Goal: Information Seeking & Learning: Learn about a topic

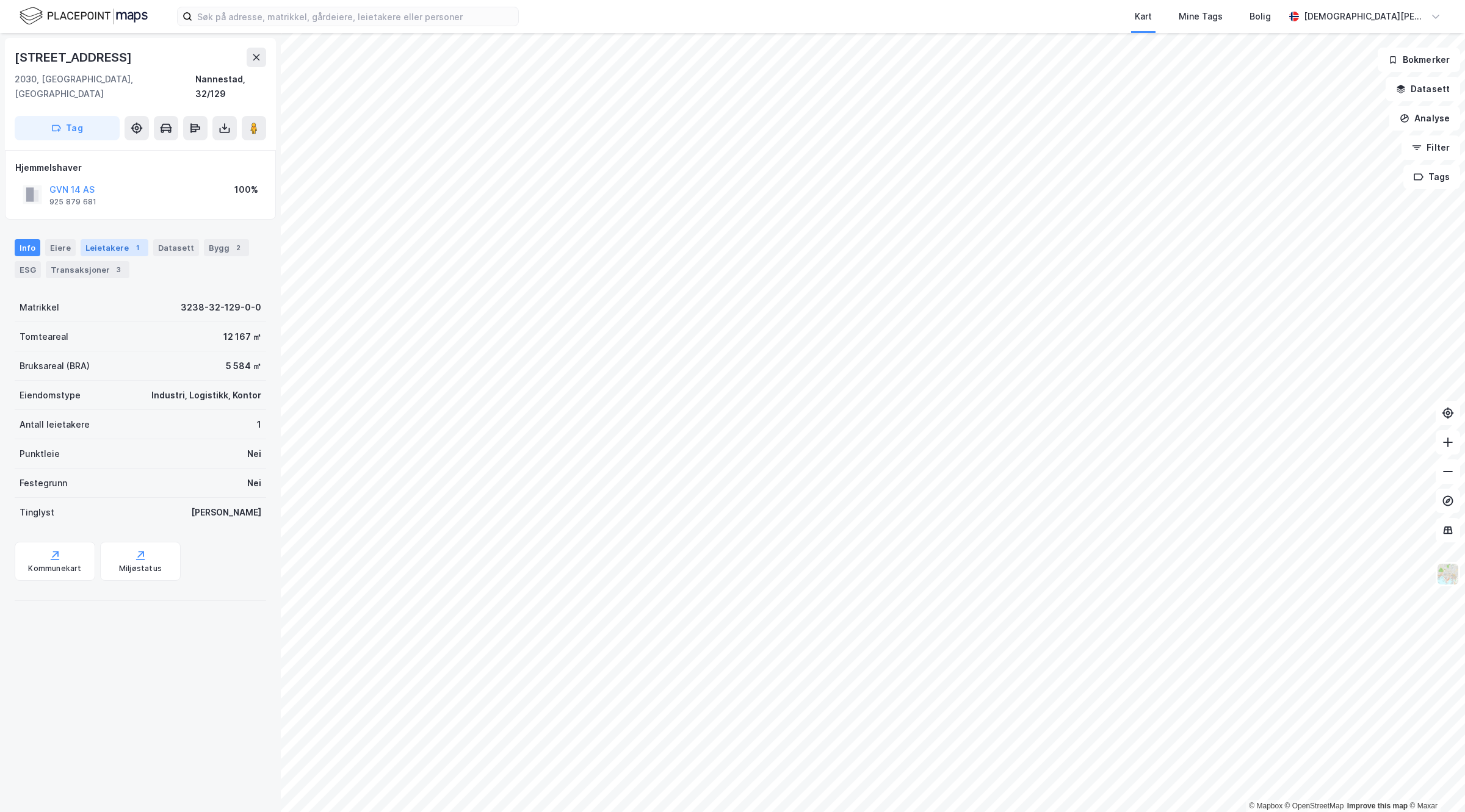
click at [120, 239] on div "Leietakere 1" at bounding box center [114, 248] width 68 height 17
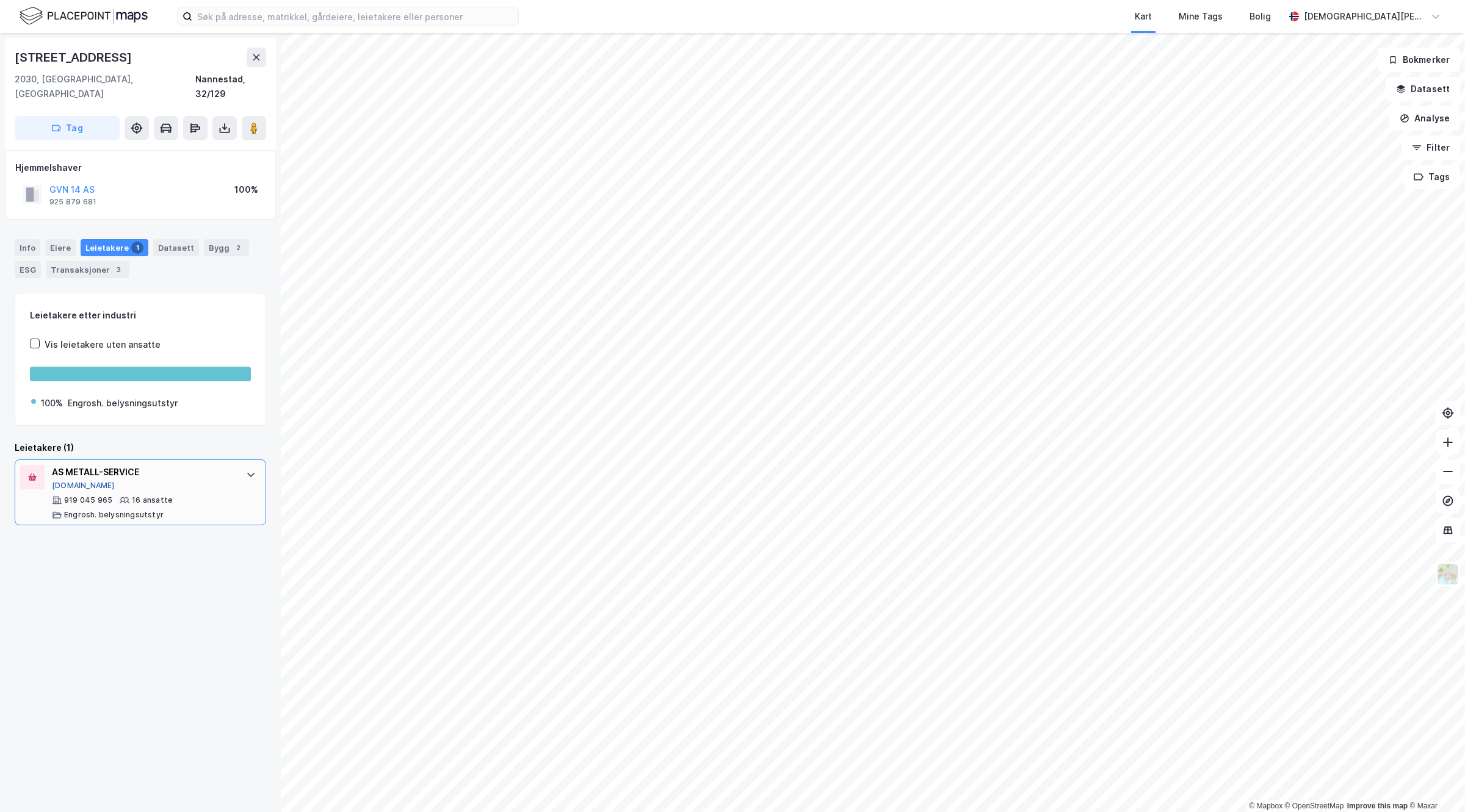
click at [77, 481] on button "[DOMAIN_NAME]" at bounding box center [83, 485] width 63 height 10
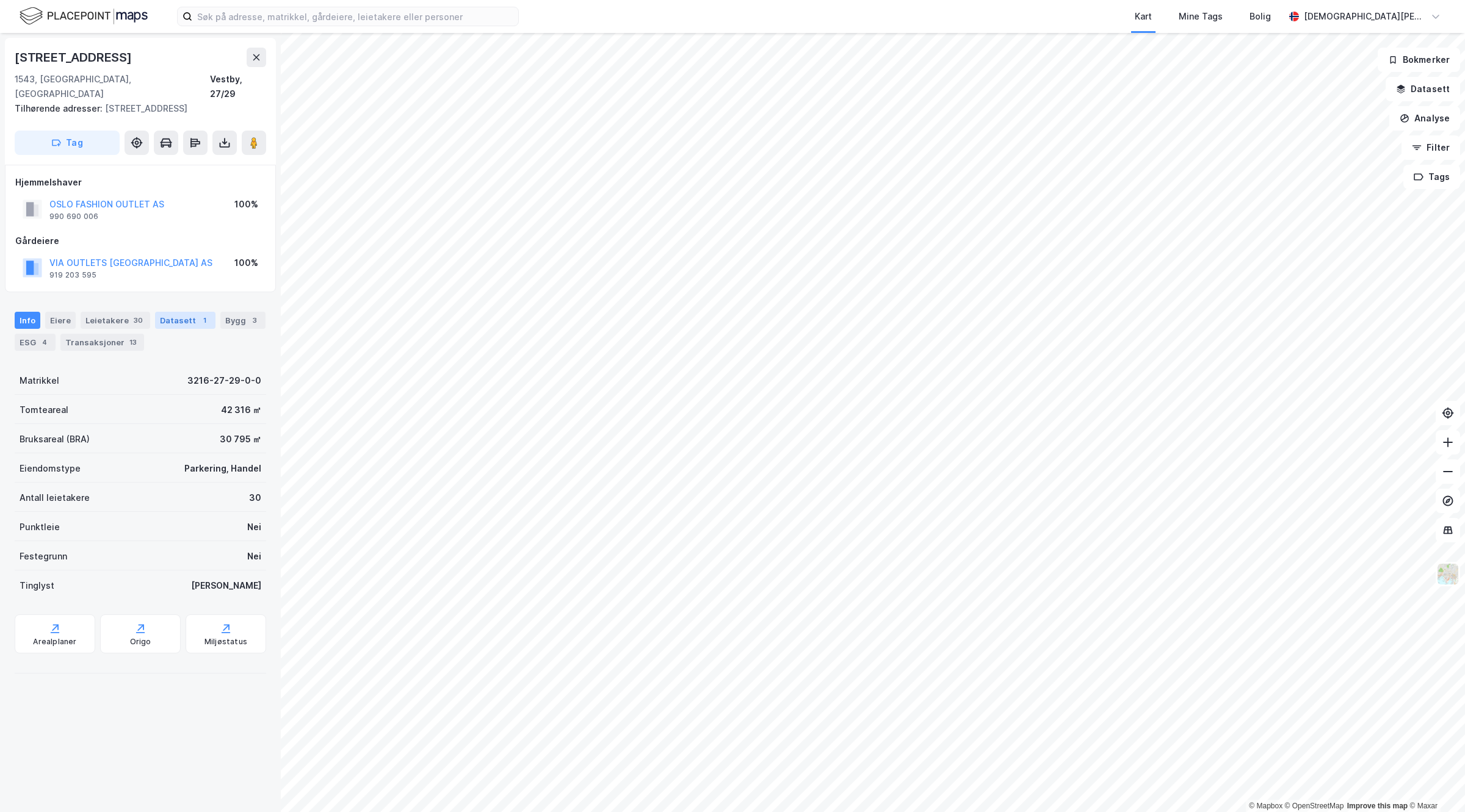
click at [169, 312] on div "Datasett 1" at bounding box center [185, 320] width 60 height 17
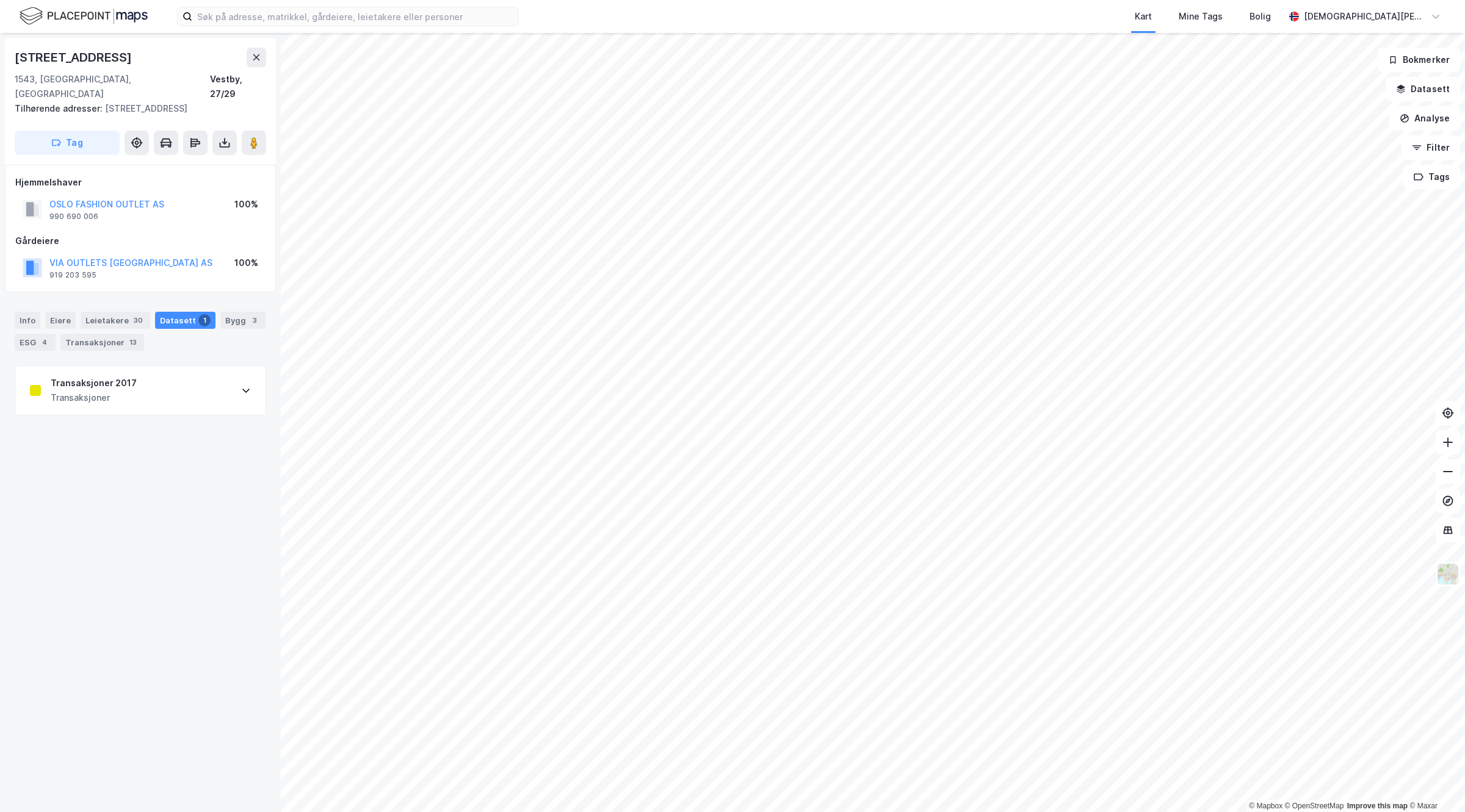
click at [142, 398] on div "Transaksjoner 2017 Transaksjoner" at bounding box center [140, 390] width 250 height 49
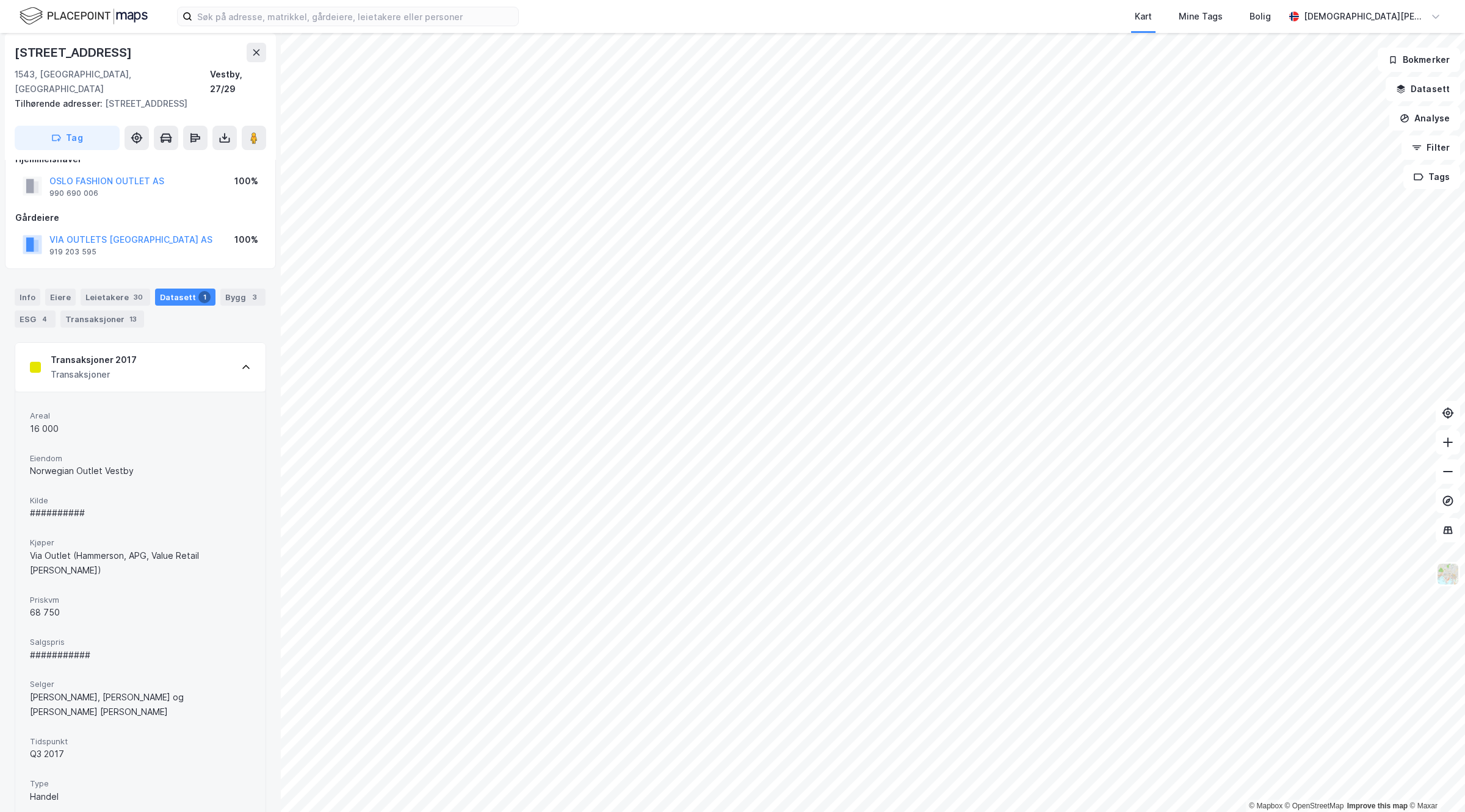
scroll to position [34, 0]
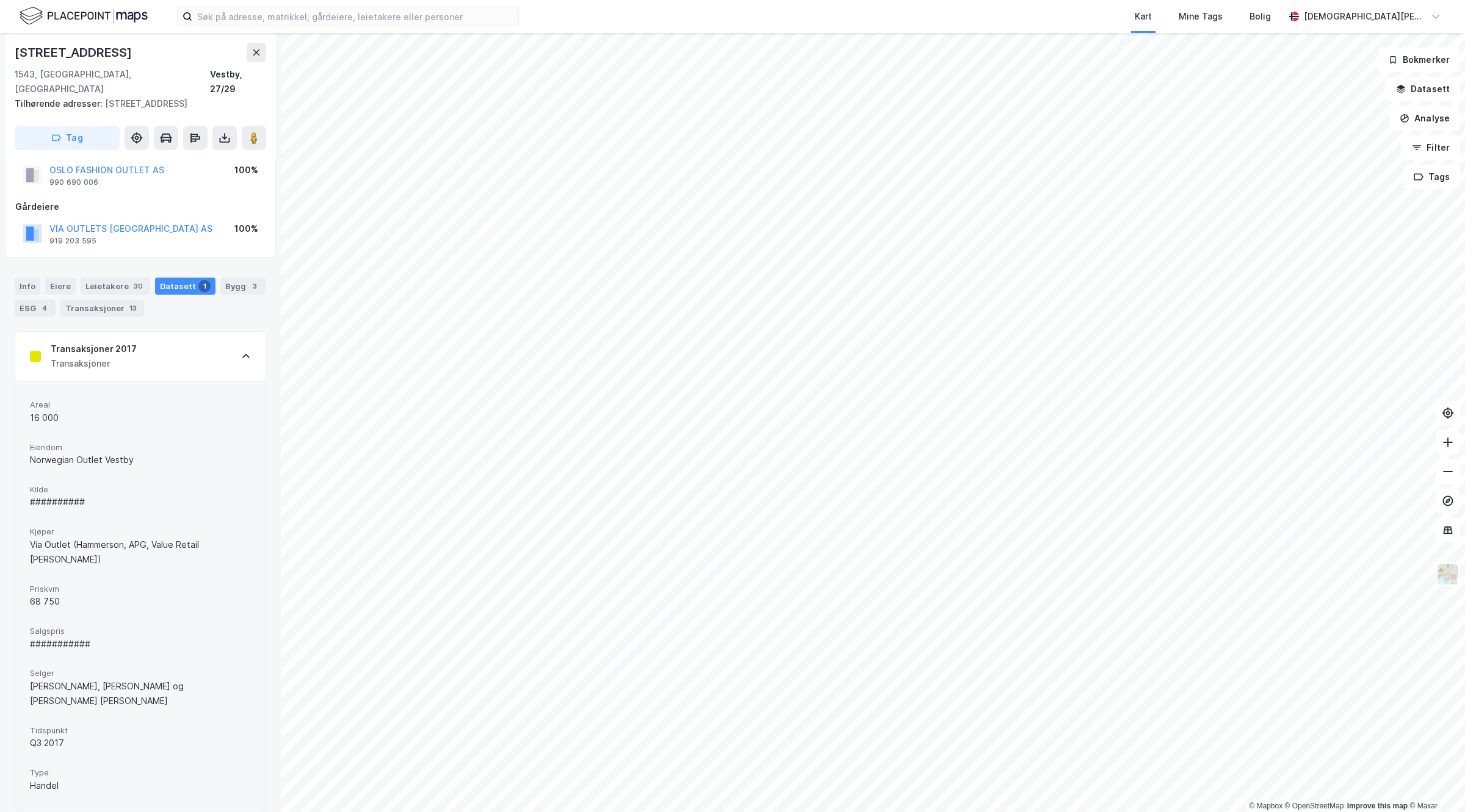
click at [72, 637] on div "###########" at bounding box center [141, 644] width 221 height 14
click at [136, 637] on div "###########" at bounding box center [141, 644] width 221 height 14
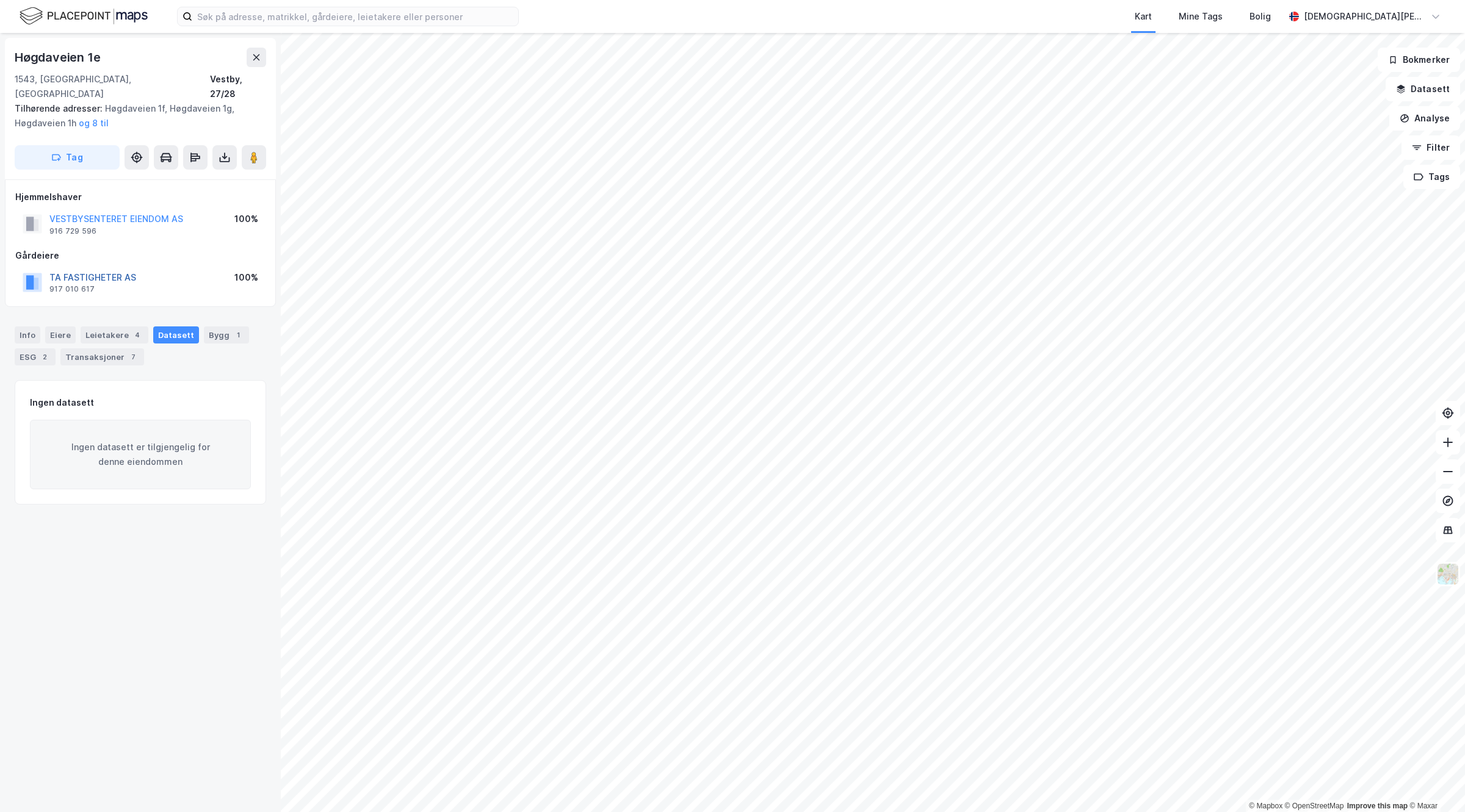
click at [0, 0] on button "TA FASTIGHETER AS" at bounding box center [0, 0] width 0 height 0
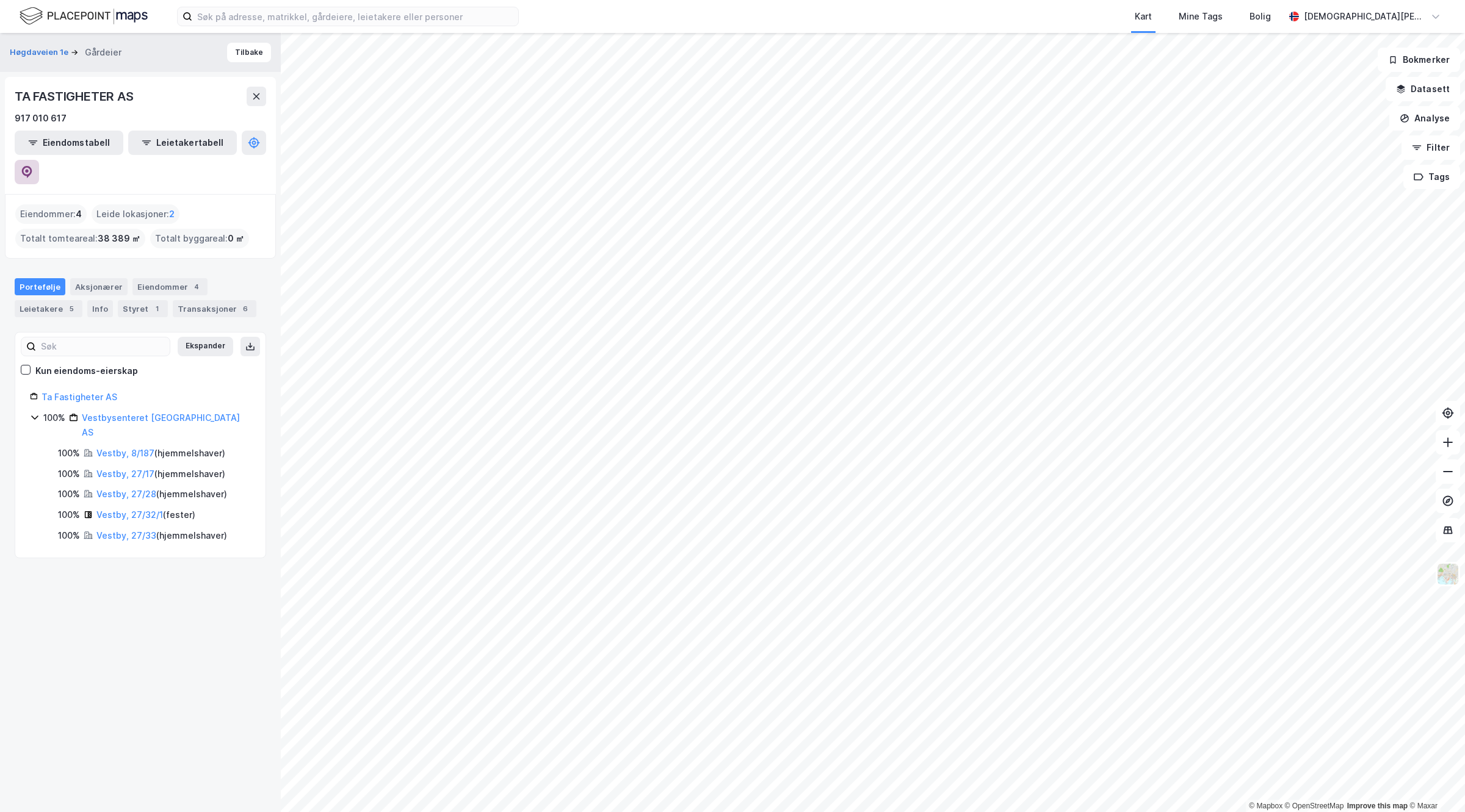
click at [39, 160] on button at bounding box center [26, 171] width 24 height 24
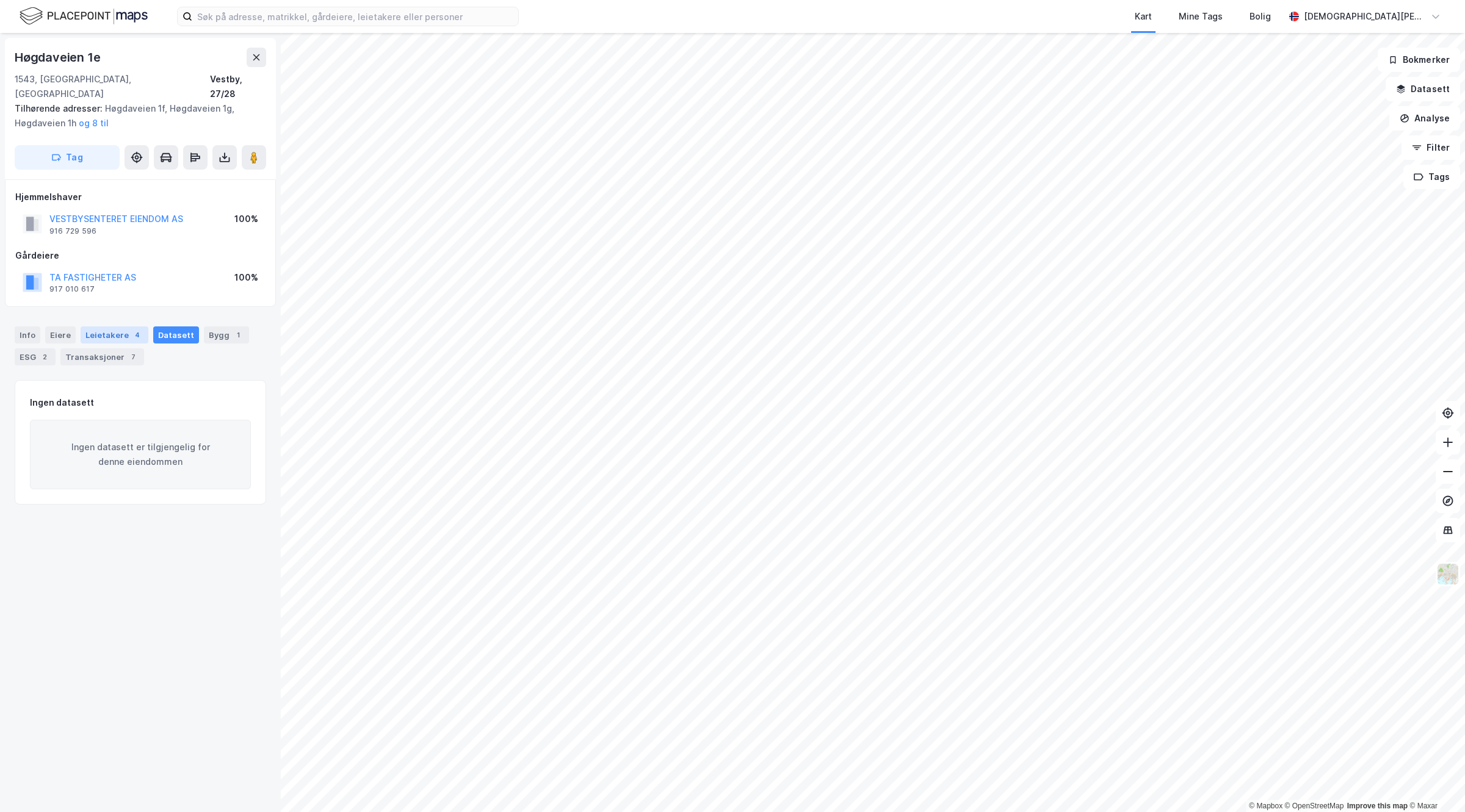
click at [103, 326] on div "Leietakere 4" at bounding box center [114, 335] width 68 height 17
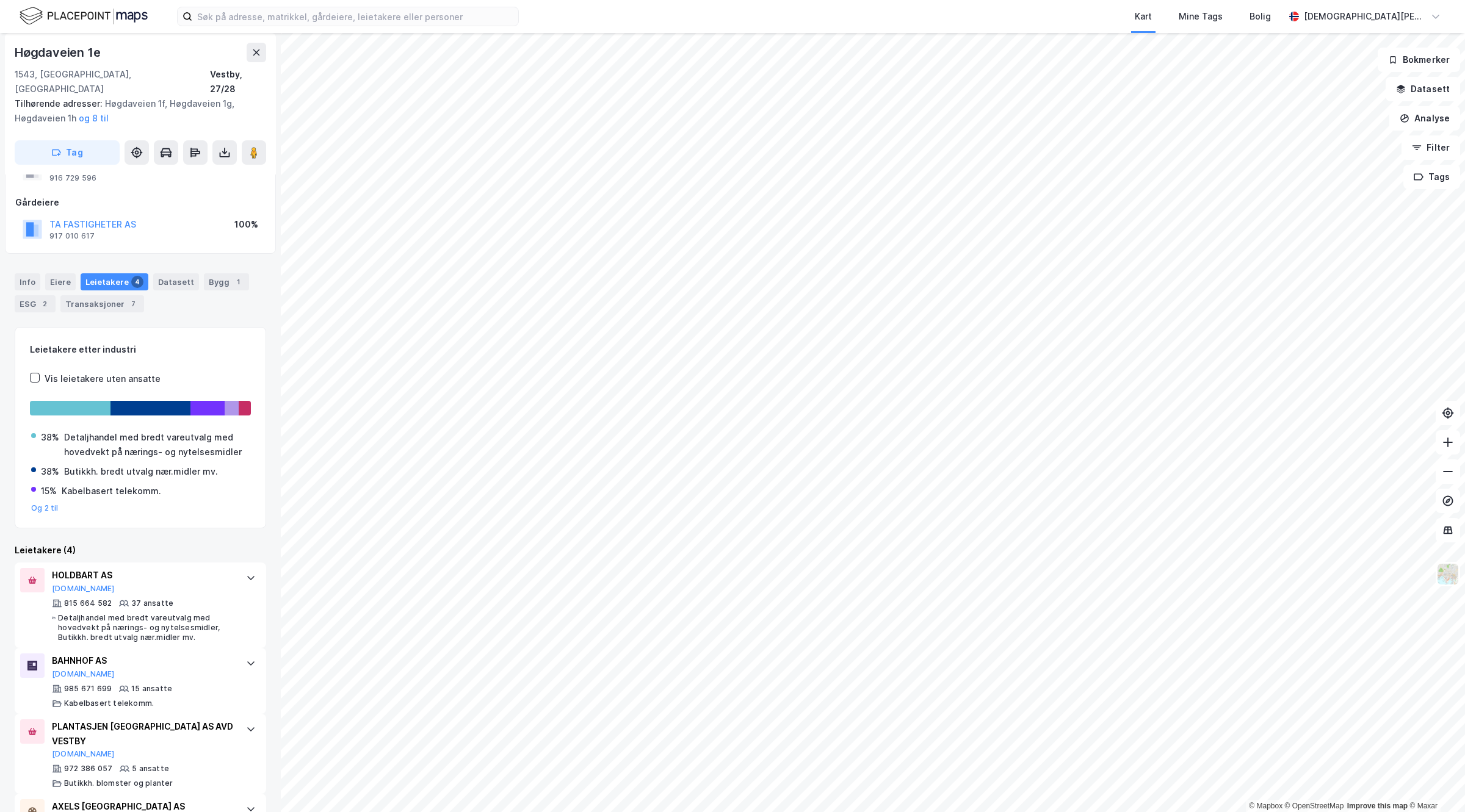
scroll to position [87, 0]
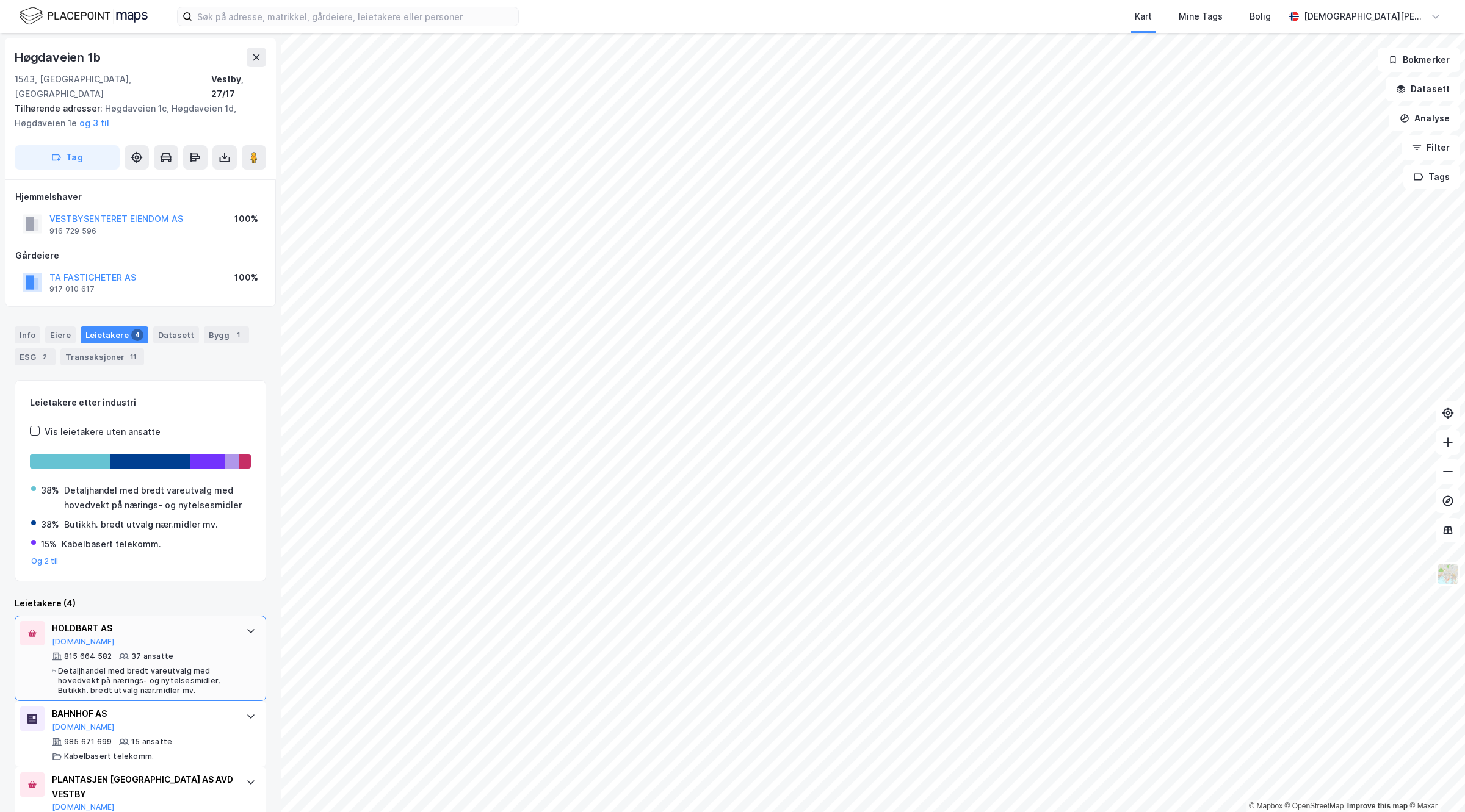
scroll to position [87, 0]
click at [0, 0] on button "VESTBYSENTERET EIENDOM AS" at bounding box center [0, 0] width 0 height 0
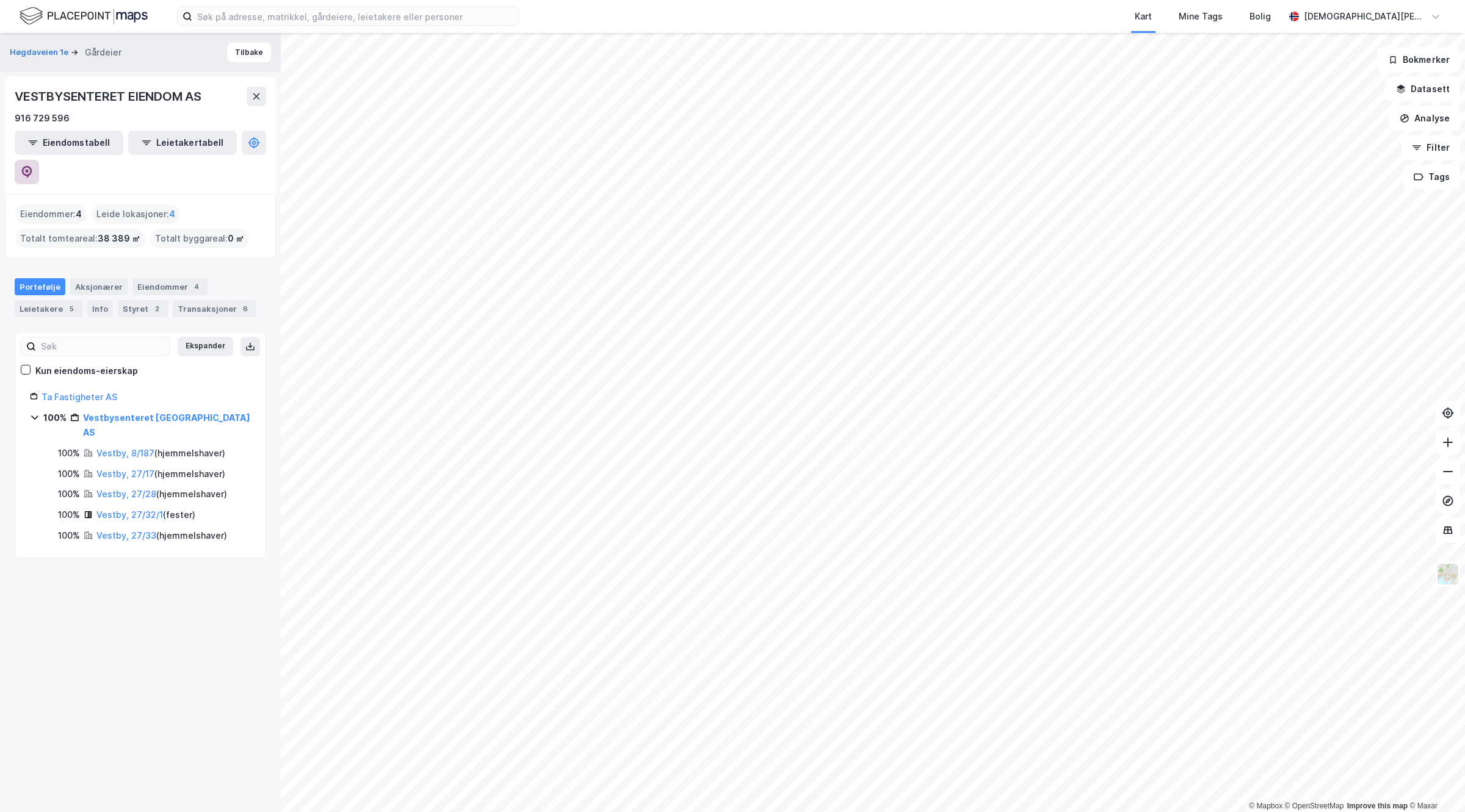
click at [33, 166] on icon at bounding box center [27, 172] width 12 height 12
click at [29, 54] on button "Høgdaveien 1e" at bounding box center [40, 52] width 61 height 12
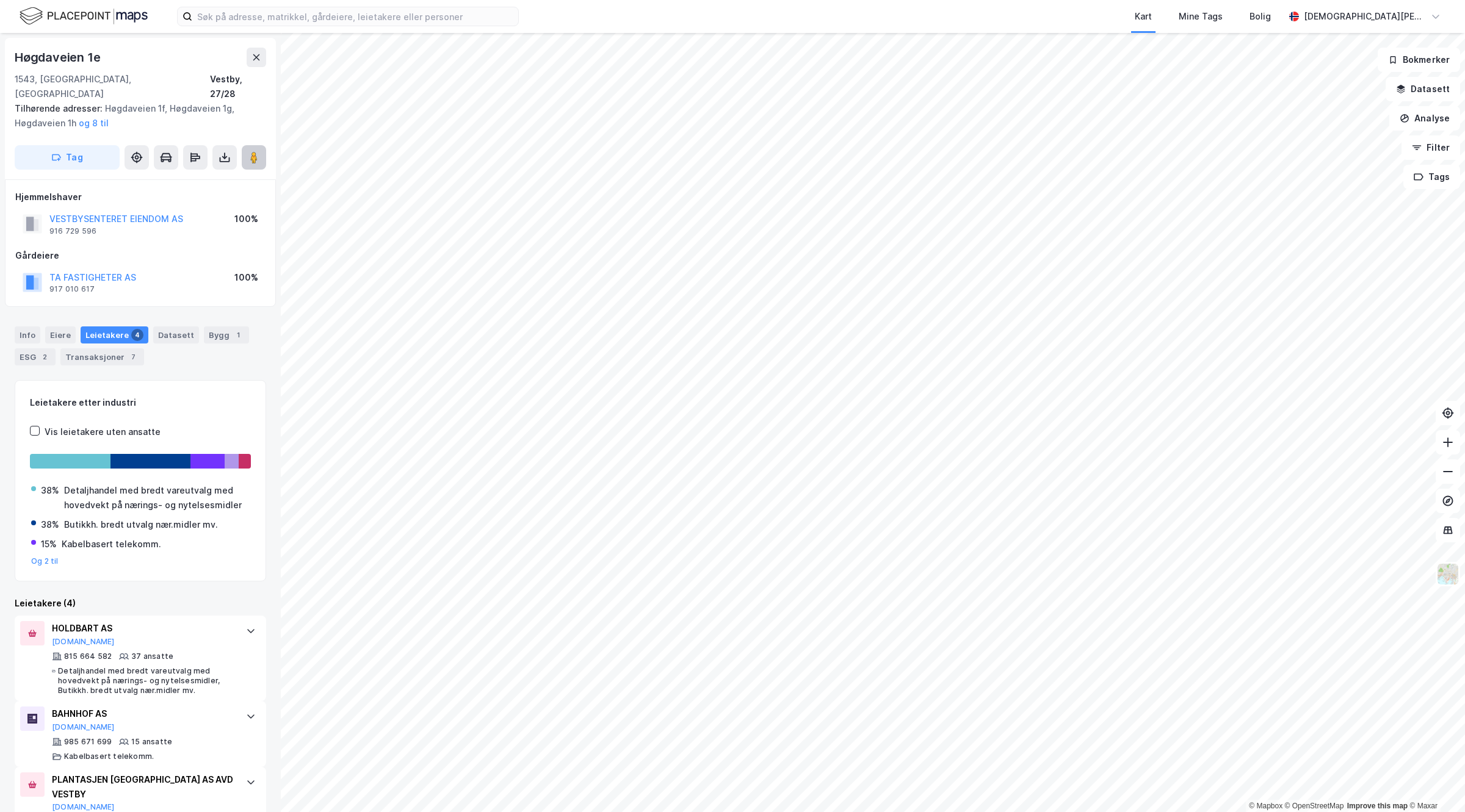
click at [248, 145] on button at bounding box center [254, 157] width 24 height 24
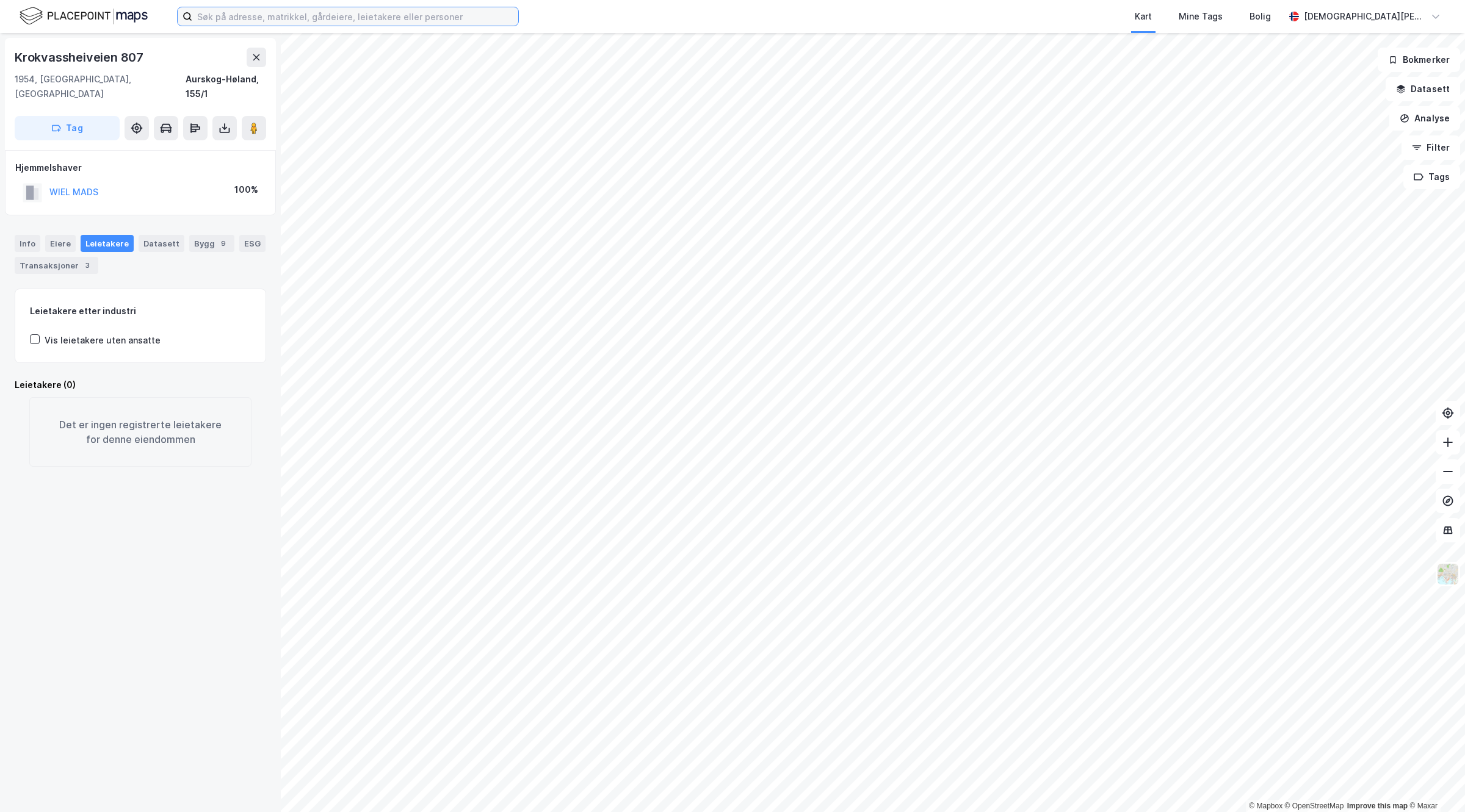
click at [423, 7] on input at bounding box center [355, 16] width 326 height 18
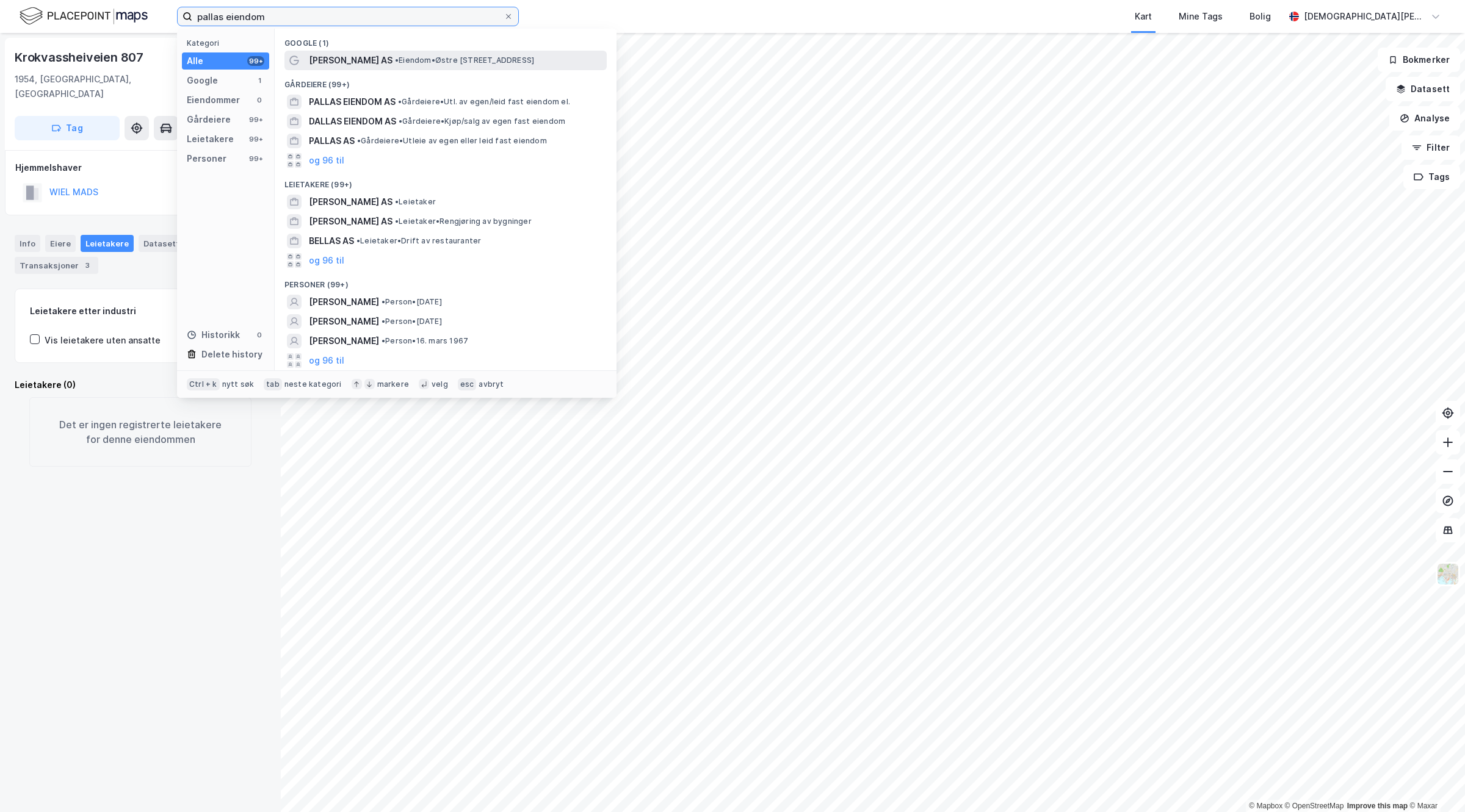
type input "pallas eiendom"
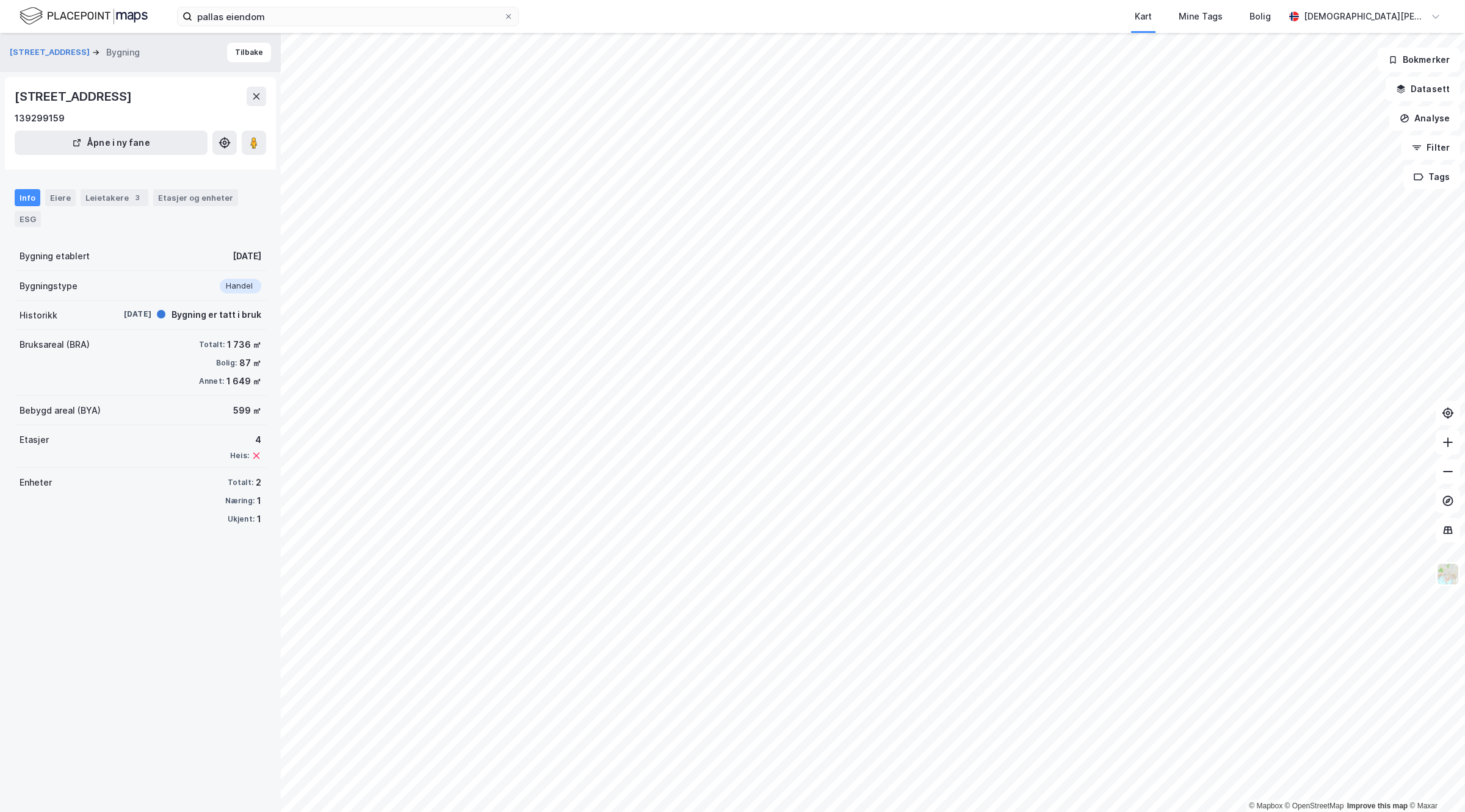
click at [37, 59] on div "Domkirkegaten 4 Bygning" at bounding box center [80, 52] width 140 height 14
click at [37, 52] on button "[STREET_ADDRESS]" at bounding box center [51, 52] width 82 height 12
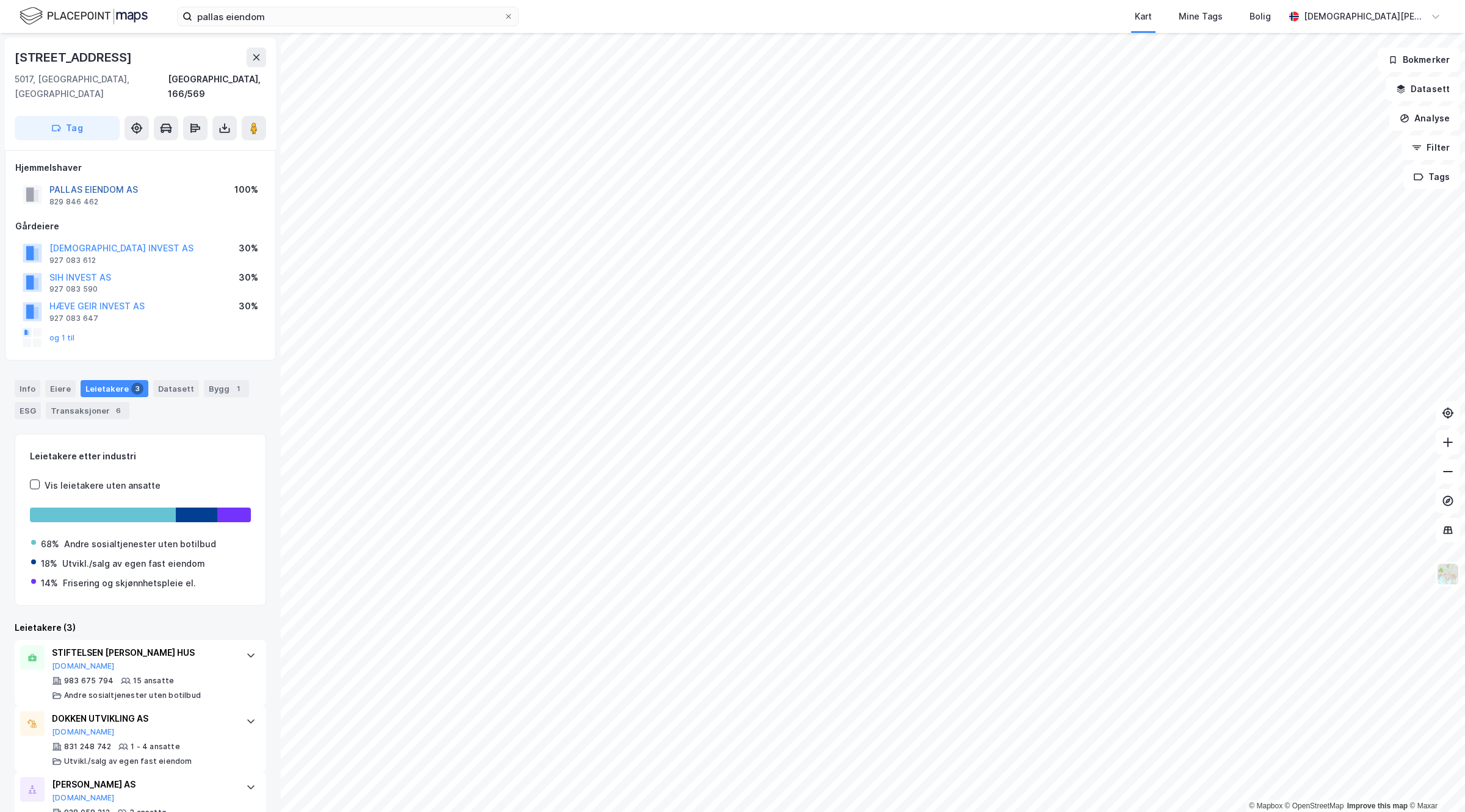
click at [0, 0] on button "PALLAS EIENDOM AS" at bounding box center [0, 0] width 0 height 0
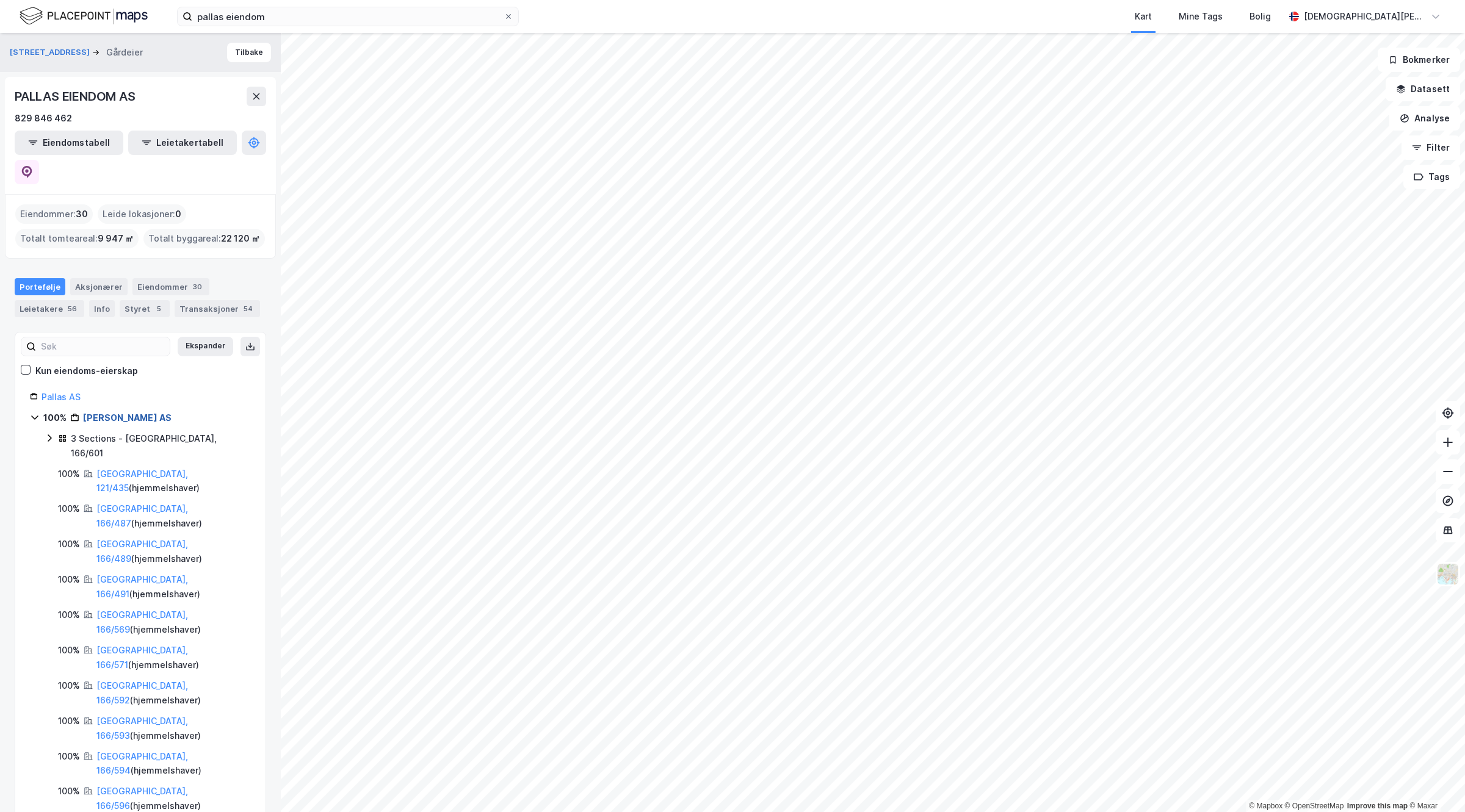
click at [109, 413] on link "[PERSON_NAME] AS" at bounding box center [127, 418] width 88 height 10
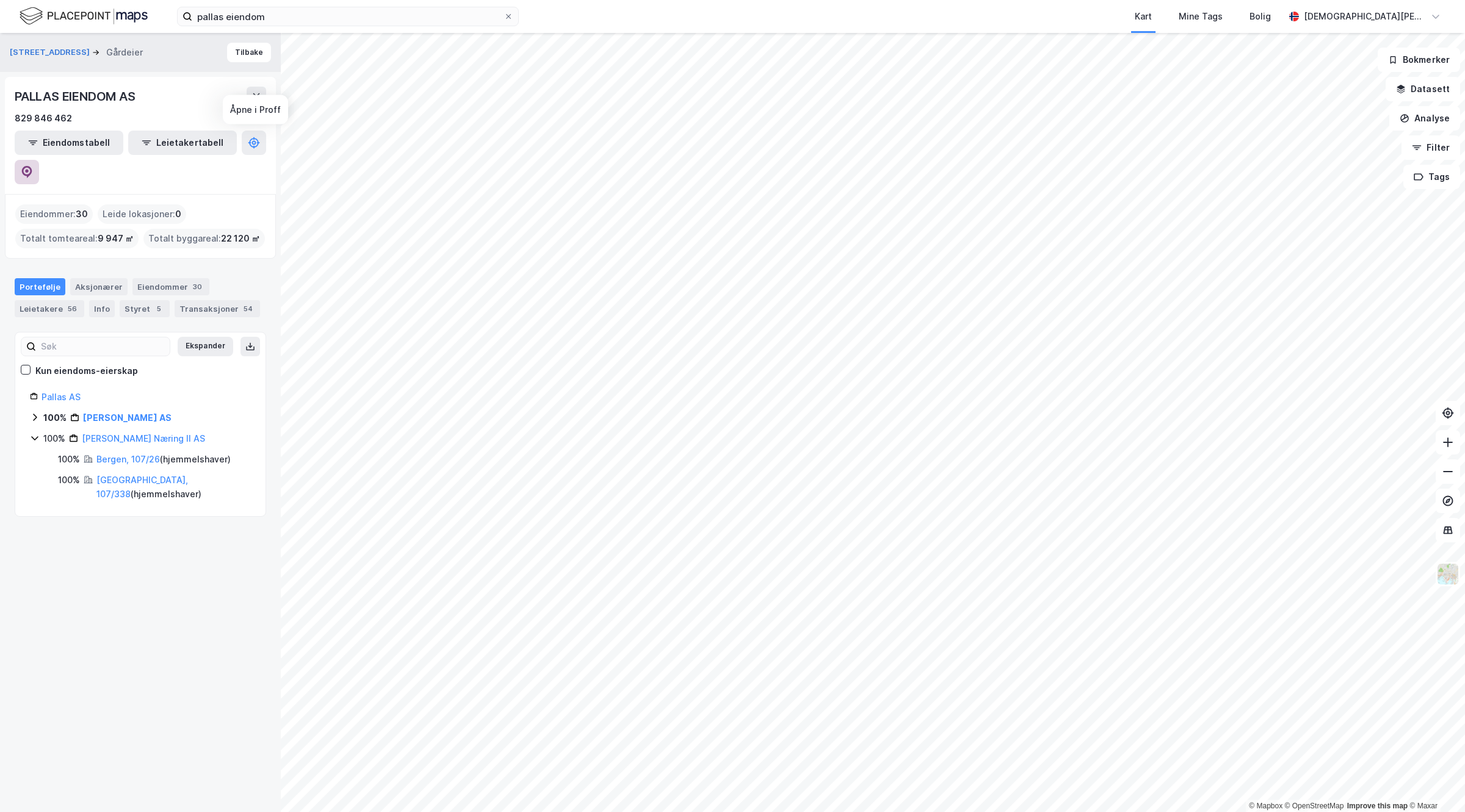
click at [39, 160] on button at bounding box center [26, 171] width 24 height 24
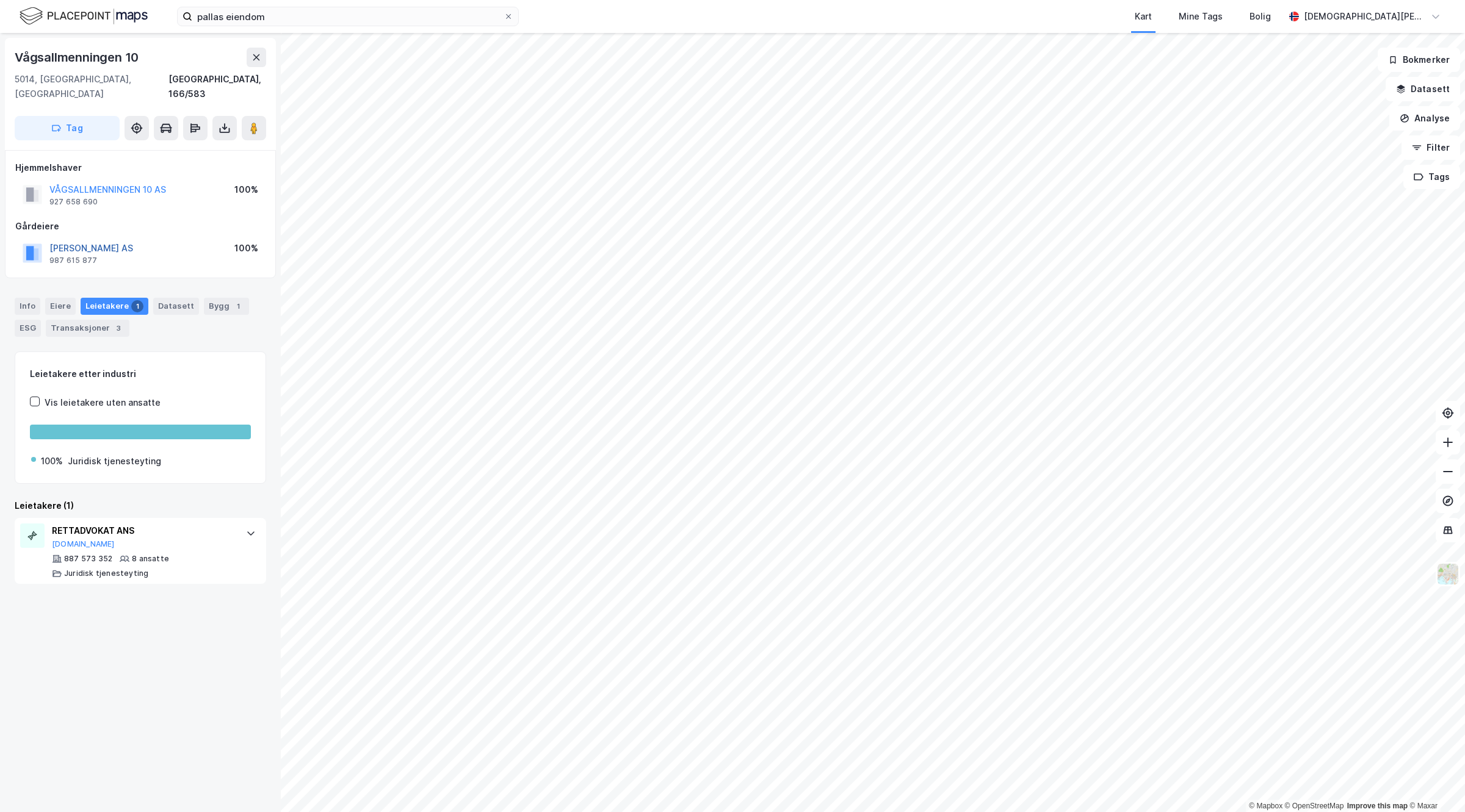
click at [0, 0] on button "[PERSON_NAME] AS" at bounding box center [0, 0] width 0 height 0
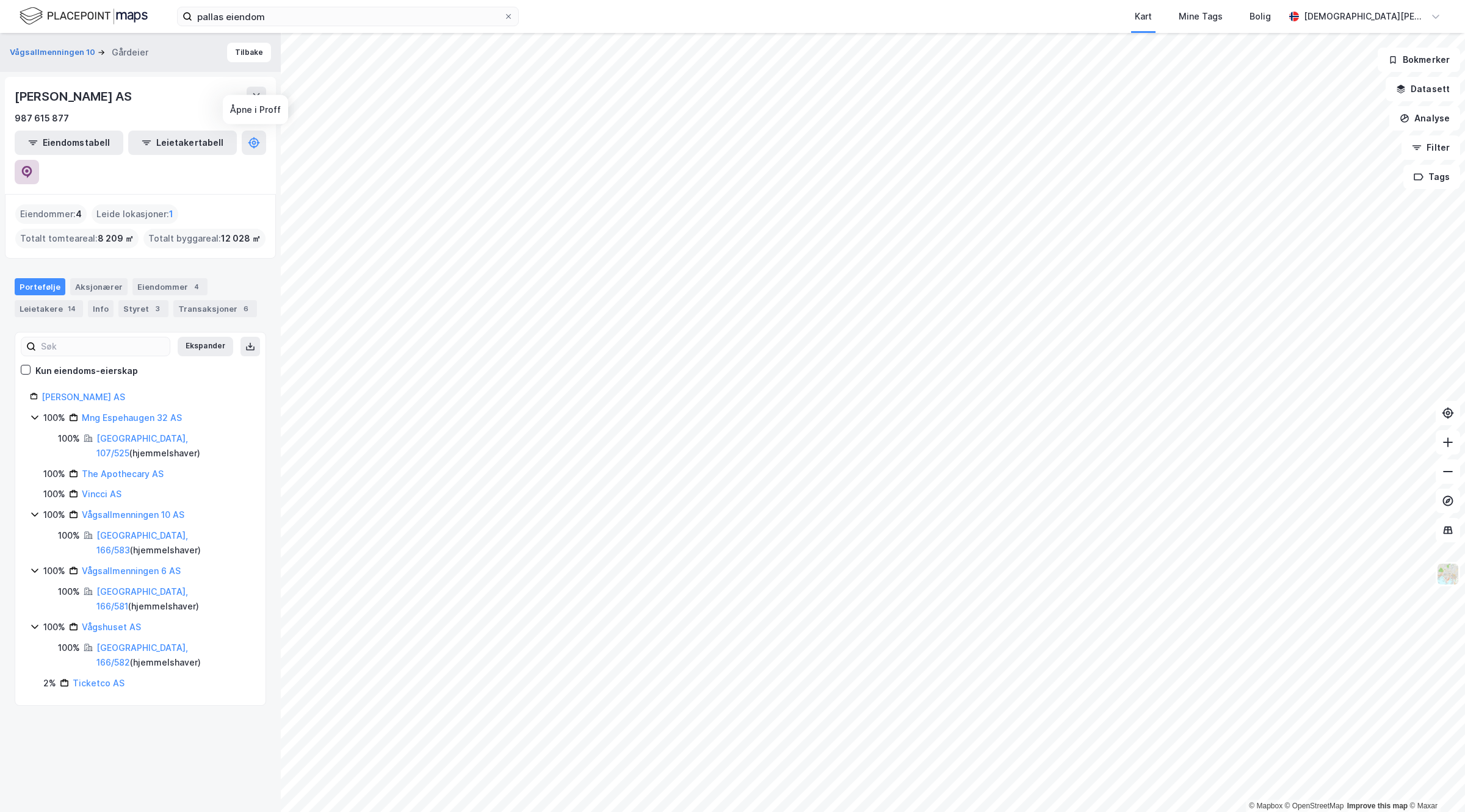
click at [39, 160] on button at bounding box center [26, 171] width 24 height 24
